Goal: Task Accomplishment & Management: Complete application form

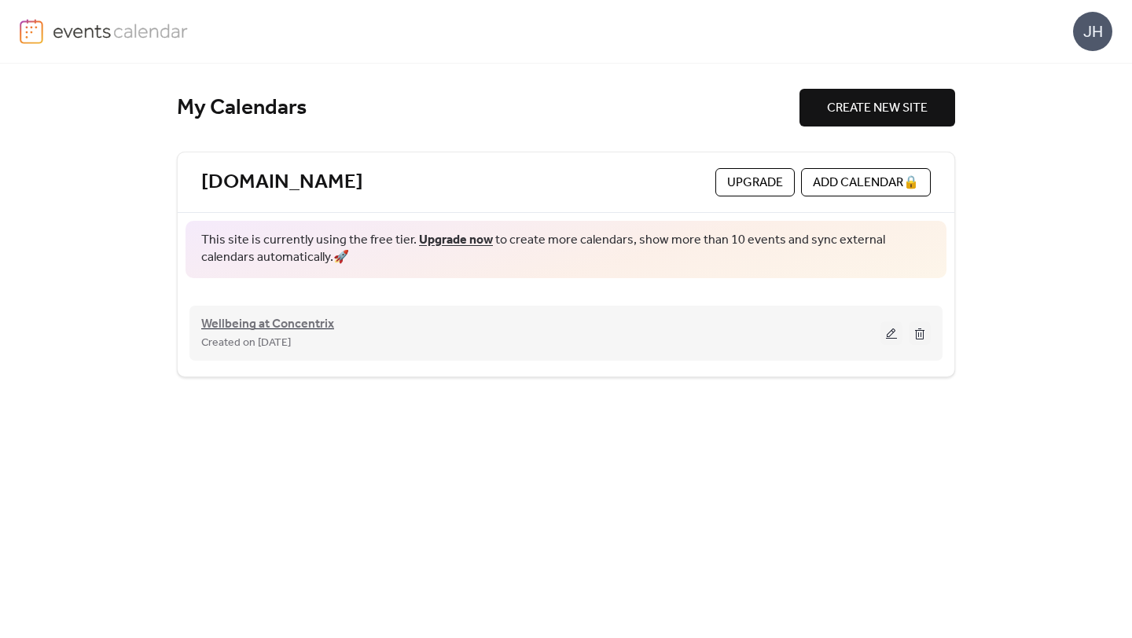
click at [305, 322] on span "Wellbeing at Concentrix" at bounding box center [267, 324] width 133 height 19
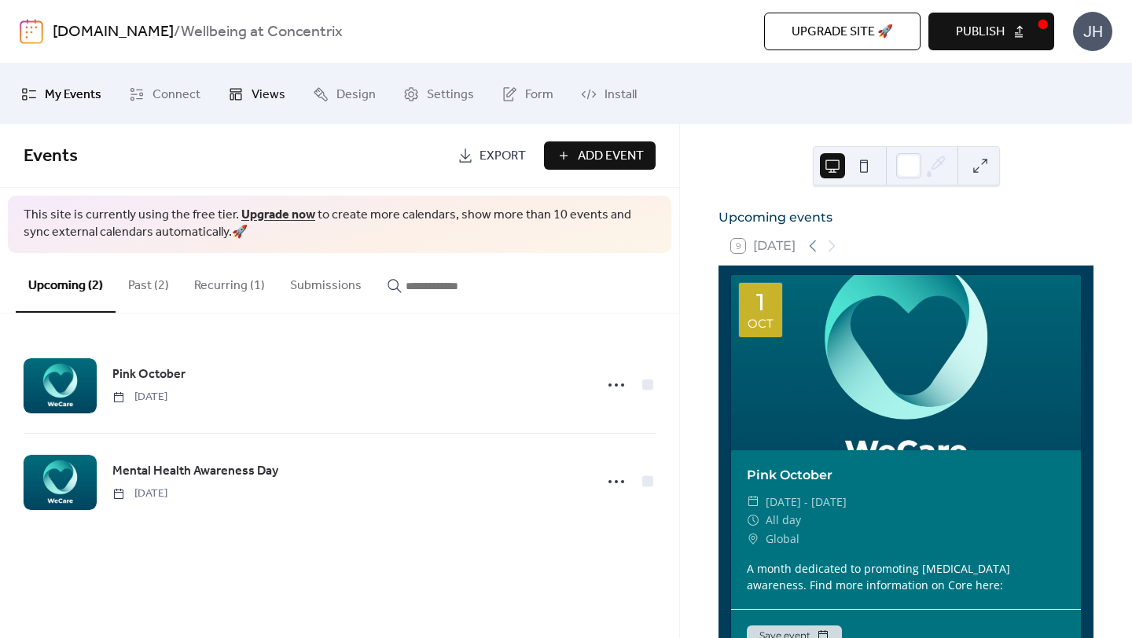
click at [270, 89] on span "Views" at bounding box center [269, 95] width 34 height 24
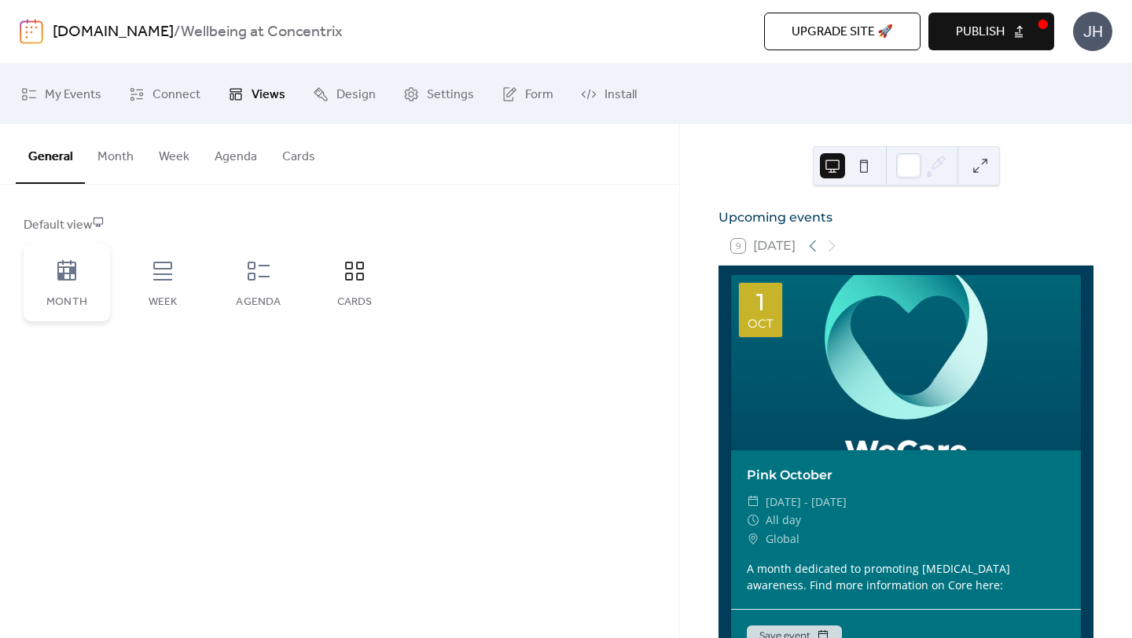
click at [86, 273] on div "Month" at bounding box center [67, 282] width 86 height 79
click at [67, 266] on icon at bounding box center [66, 271] width 25 height 25
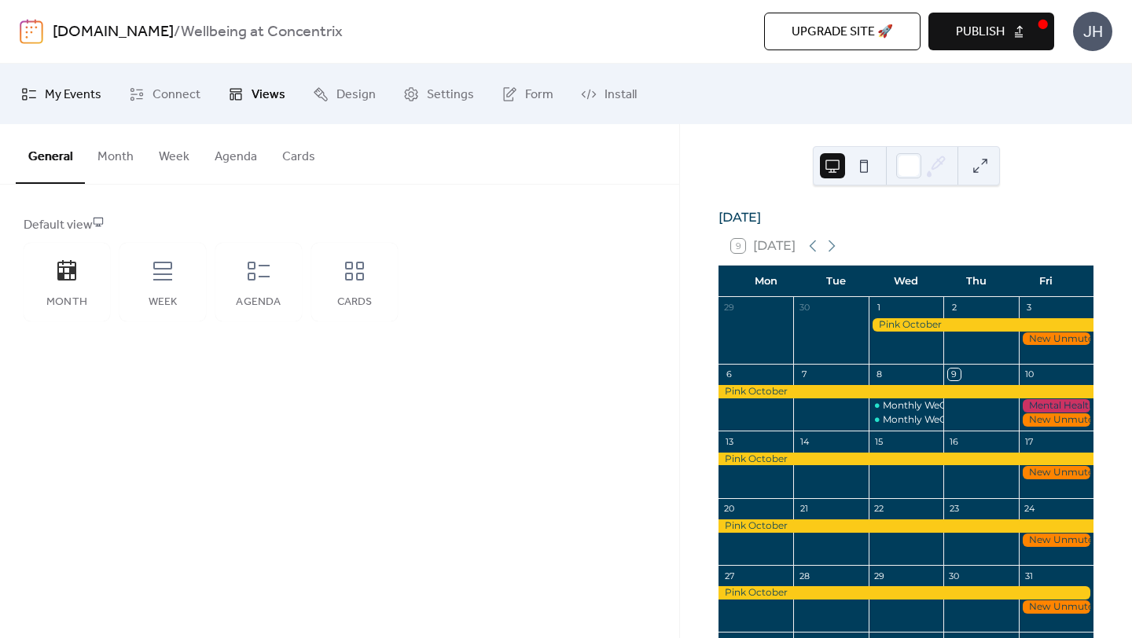
click at [77, 96] on span "My Events" at bounding box center [73, 95] width 57 height 24
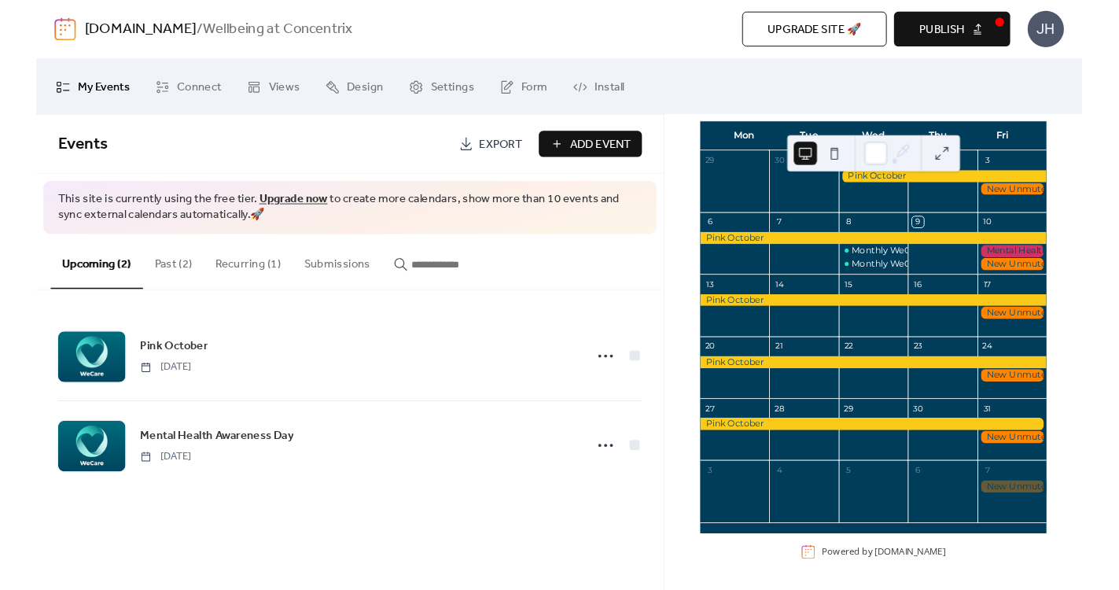
scroll to position [135, 0]
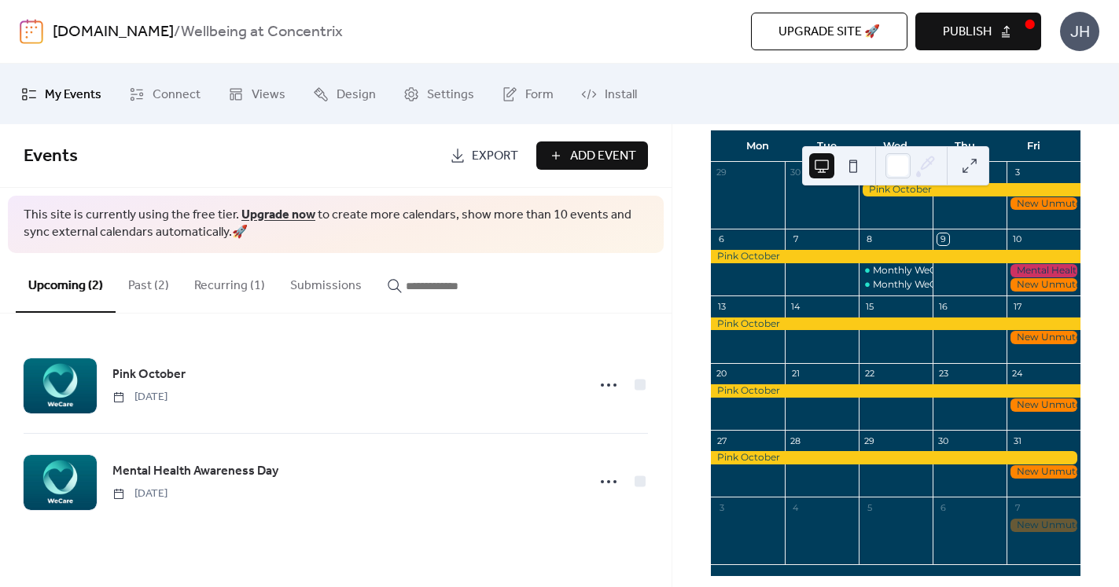
click at [35, 27] on img at bounding box center [32, 31] width 24 height 25
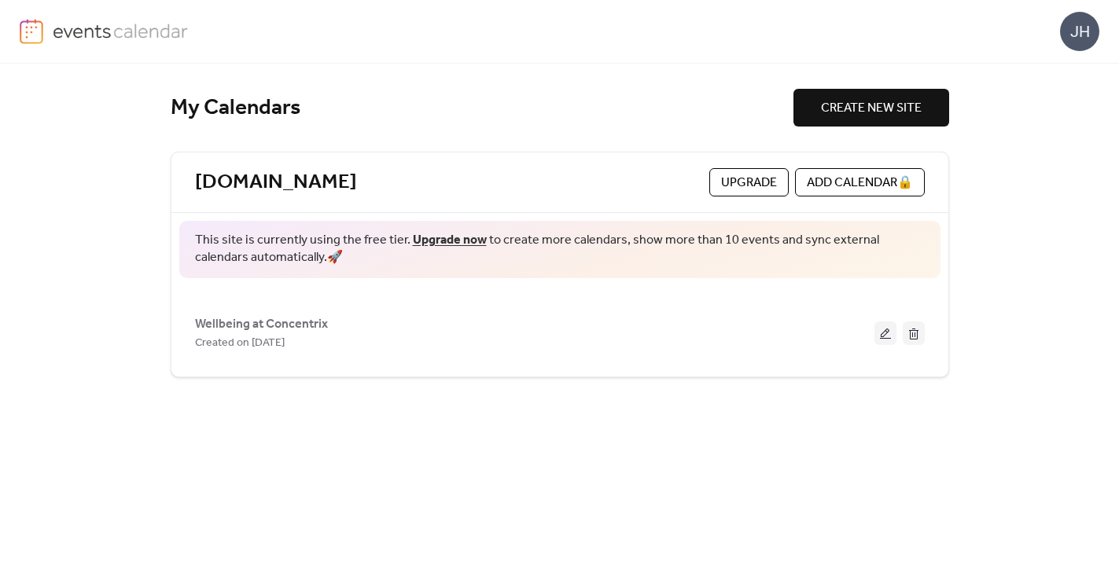
click at [94, 35] on img at bounding box center [121, 31] width 136 height 24
click at [1075, 35] on div "JH" at bounding box center [1079, 31] width 39 height 39
click at [909, 49] on div "JH" at bounding box center [559, 31] width 1079 height 63
click at [725, 188] on span "Upgrade" at bounding box center [749, 183] width 56 height 19
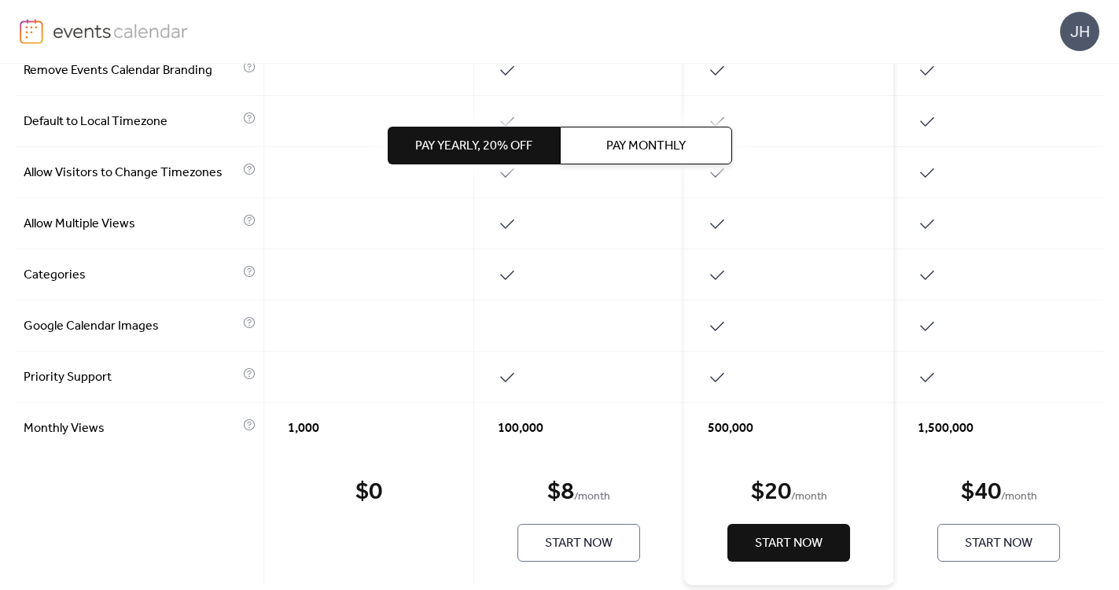
scroll to position [803, 0]
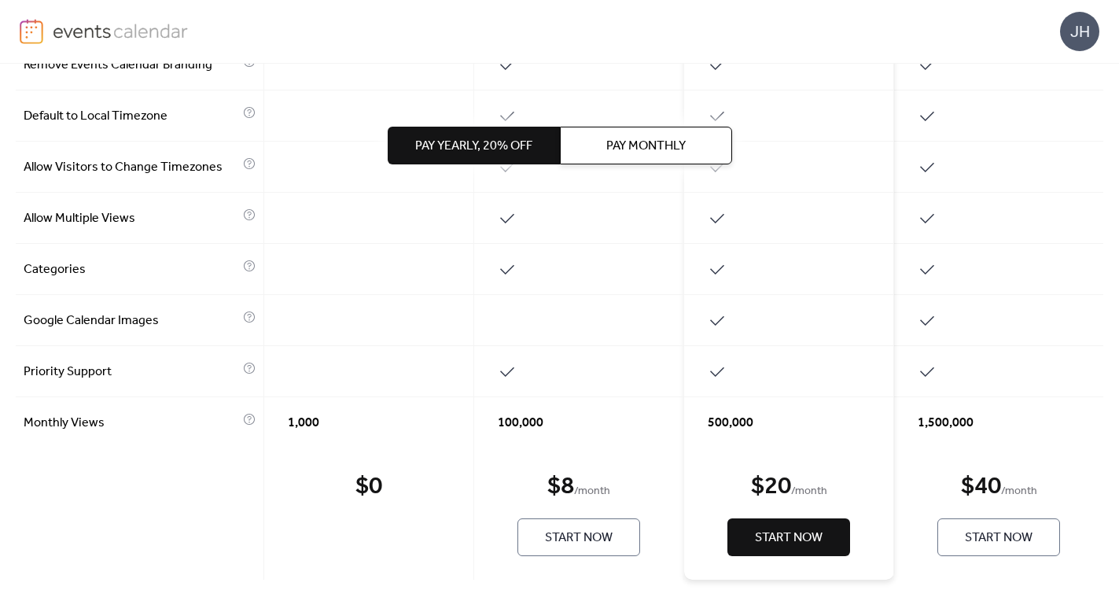
click at [123, 35] on img at bounding box center [121, 31] width 136 height 24
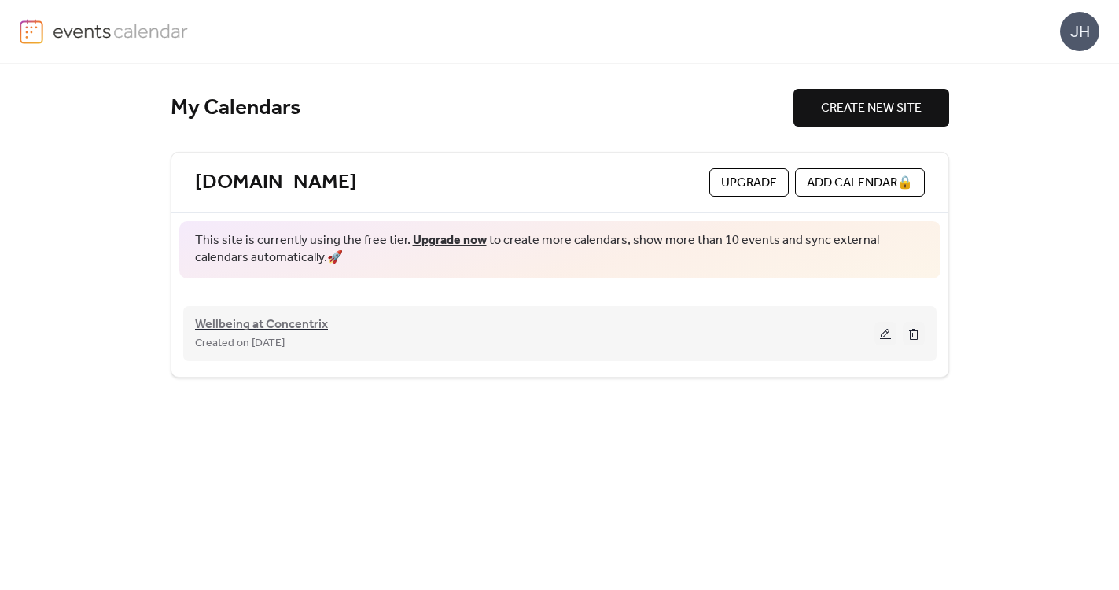
click at [310, 325] on span "Wellbeing at Concentrix" at bounding box center [261, 324] width 133 height 19
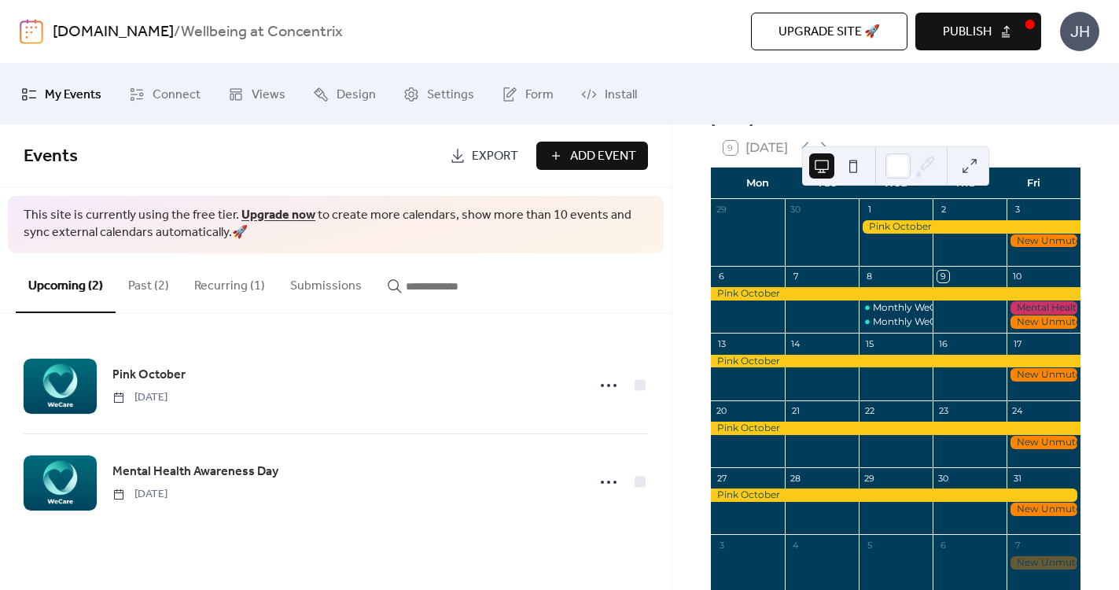
scroll to position [97, 0]
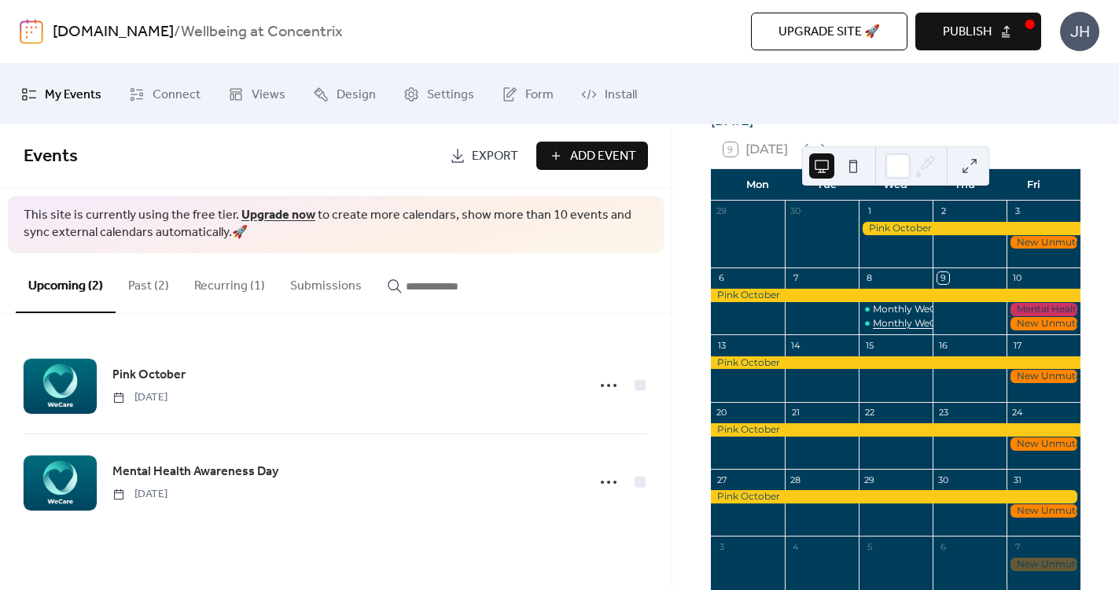
click at [895, 330] on div "Monthly WeCare Connect [MEDICAL_DATA] of 2" at bounding box center [987, 323] width 229 height 13
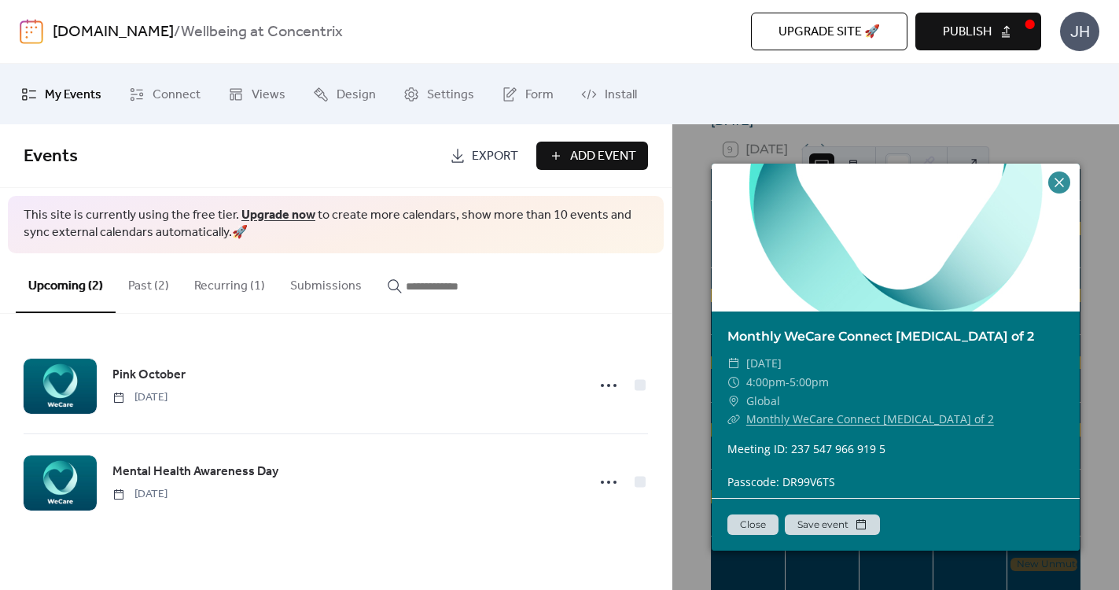
scroll to position [42, 0]
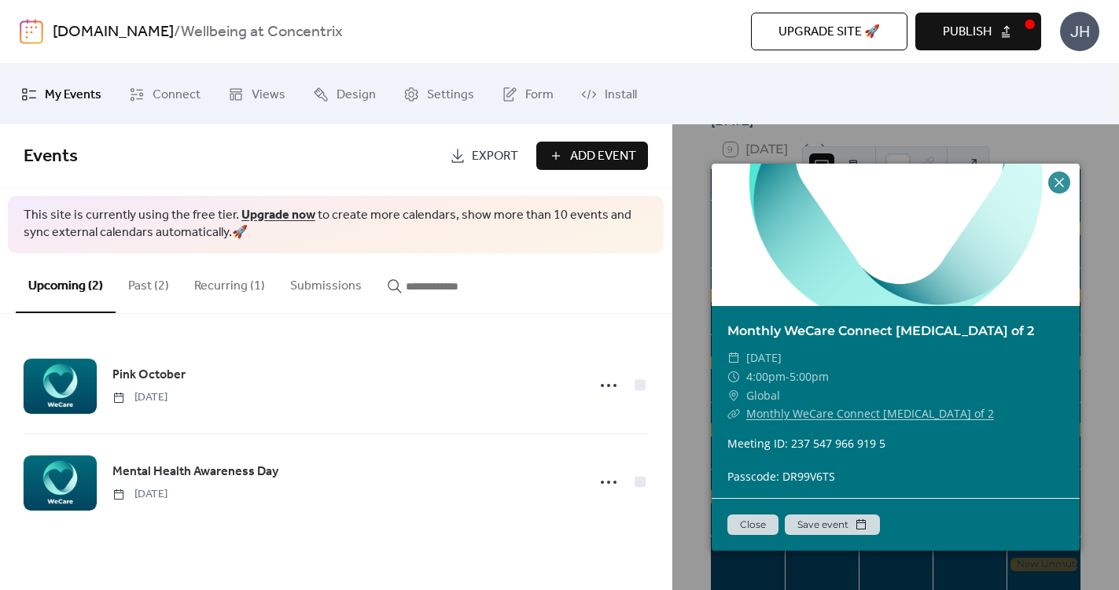
click at [817, 532] on button "Save event" at bounding box center [832, 524] width 95 height 20
click at [689, 421] on div "Monthly WeCare Connect [MEDICAL_DATA] of 2 ​ [DATE] ​ 4:00pm - 5:00pm ​ Global …" at bounding box center [895, 356] width 447 height 465
click at [1061, 181] on icon at bounding box center [1058, 182] width 19 height 19
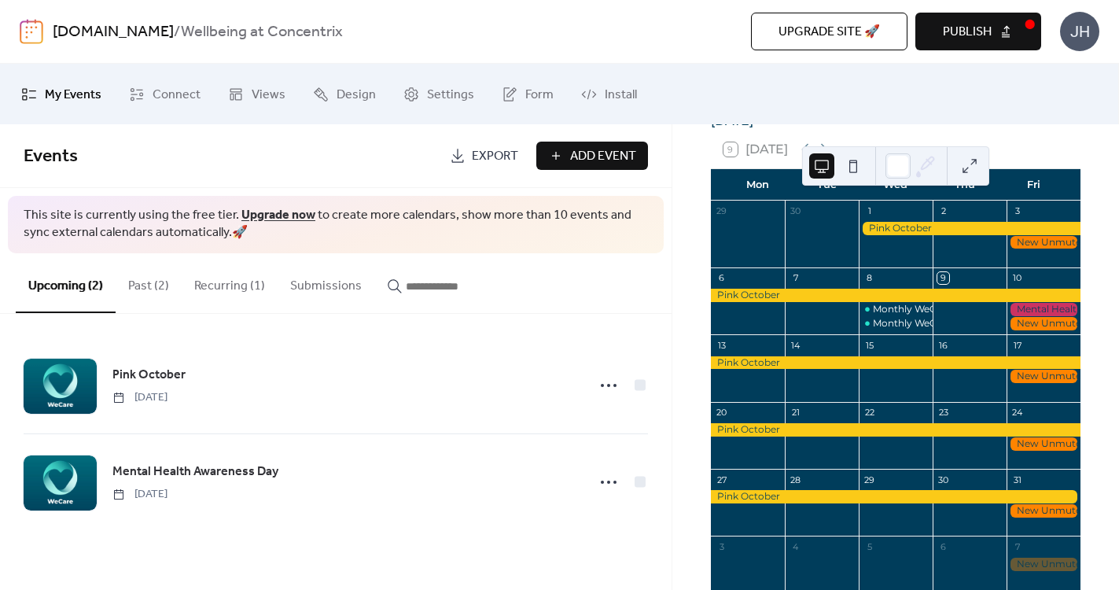
click at [1031, 334] on div "10" at bounding box center [1043, 300] width 74 height 67
click at [1024, 330] on div at bounding box center [1043, 323] width 74 height 13
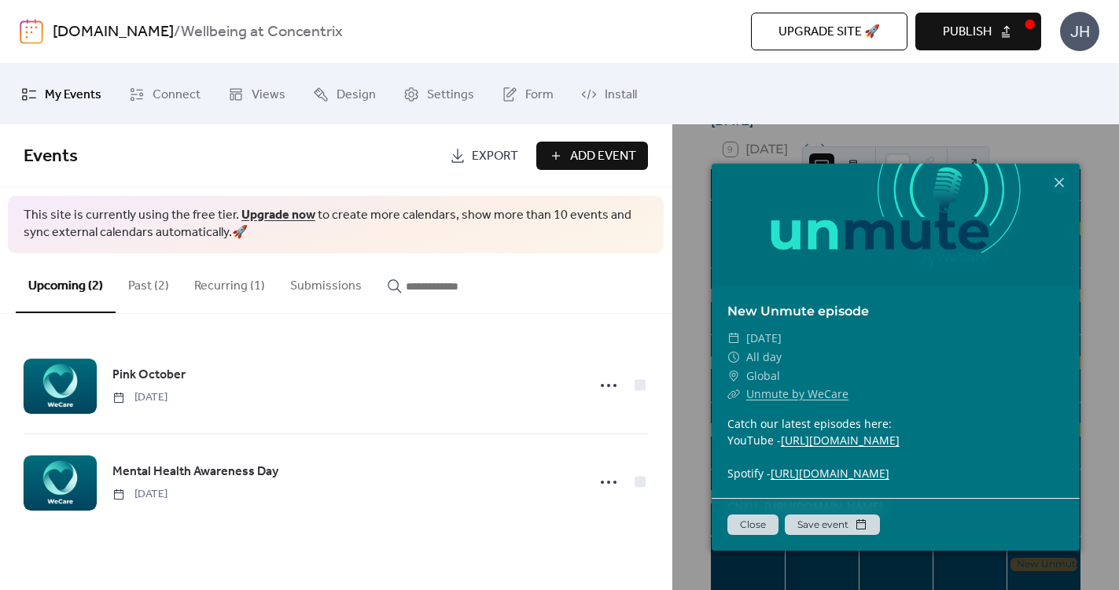
scroll to position [0, 0]
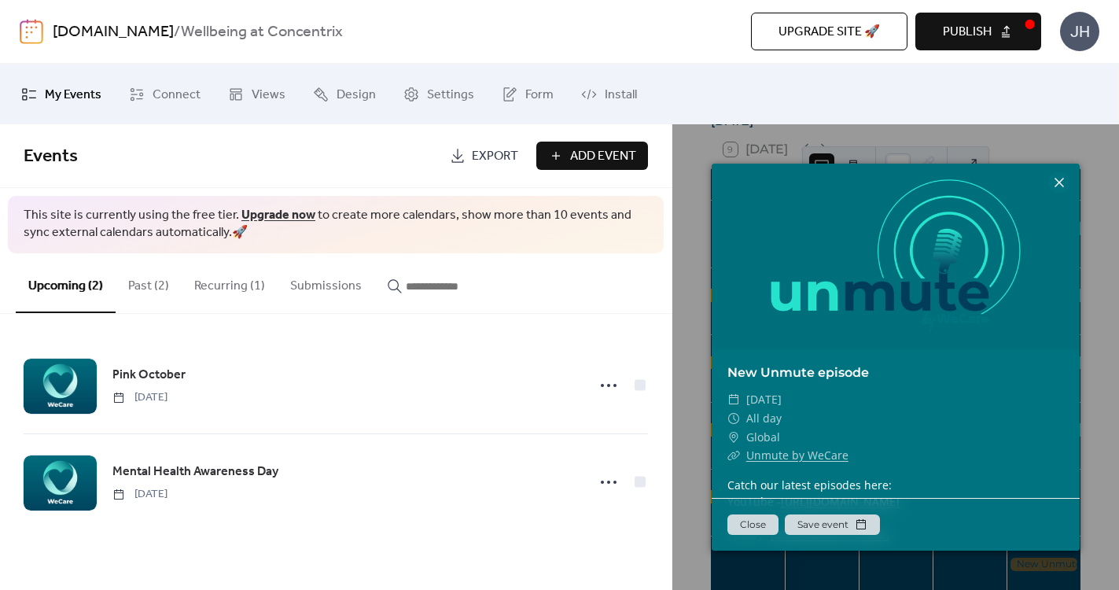
click at [1061, 179] on icon at bounding box center [1058, 182] width 9 height 9
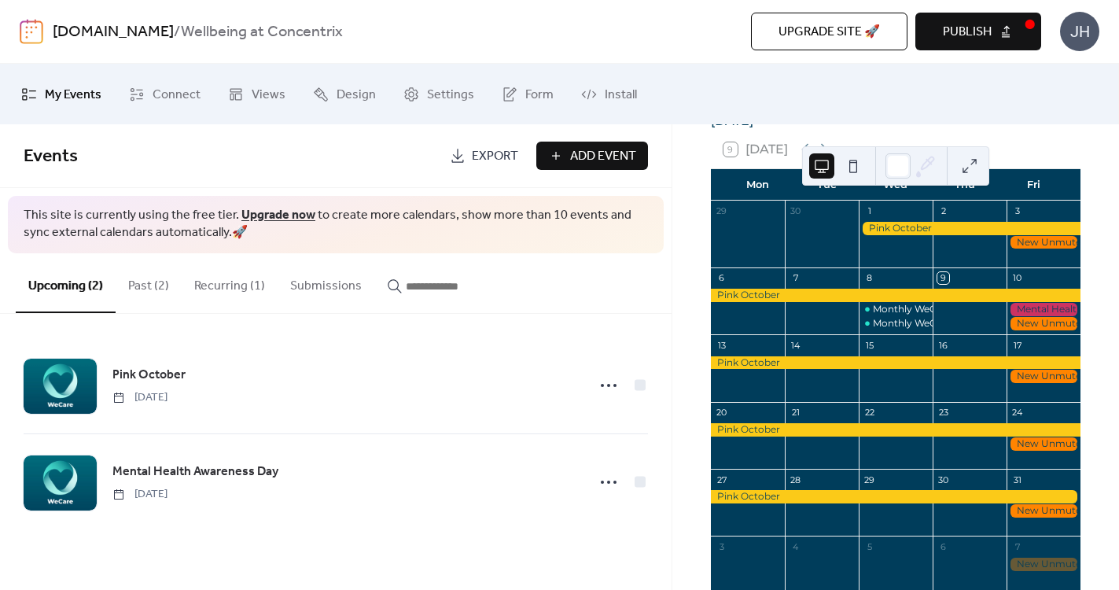
click at [558, 165] on button "Add Event" at bounding box center [592, 156] width 112 height 28
